Goal: Communication & Community: Connect with others

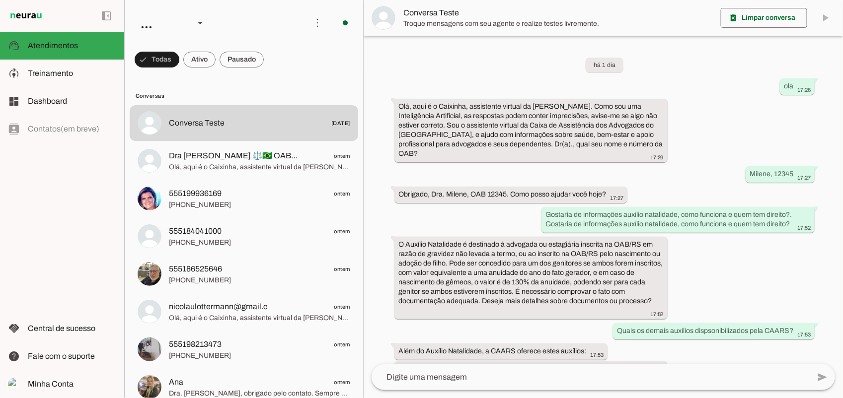
scroll to position [123, 0]
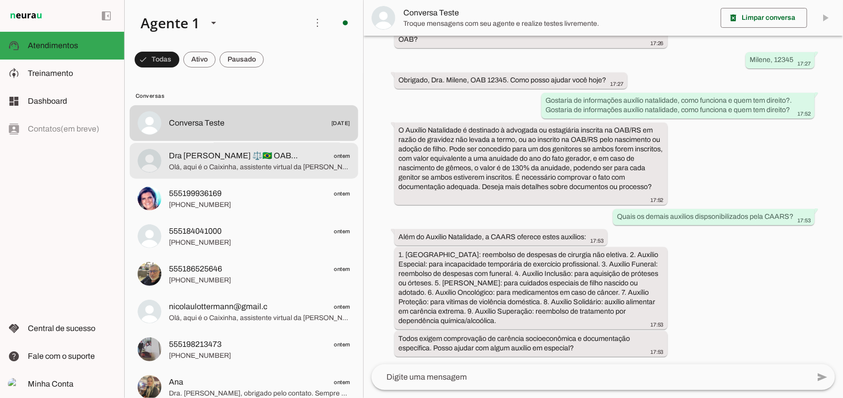
click at [212, 141] on md-item "Dra Elisa ⚖️🇧🇷 OAB/RS 71646 ontem Olá, aqui é o Caixinha, assistente virtual da…" at bounding box center [244, 123] width 228 height 36
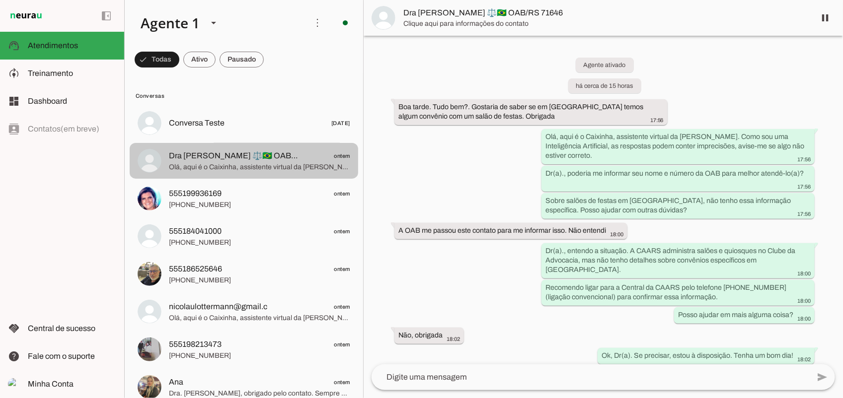
scroll to position [291, 0]
